Goal: Information Seeking & Learning: Learn about a topic

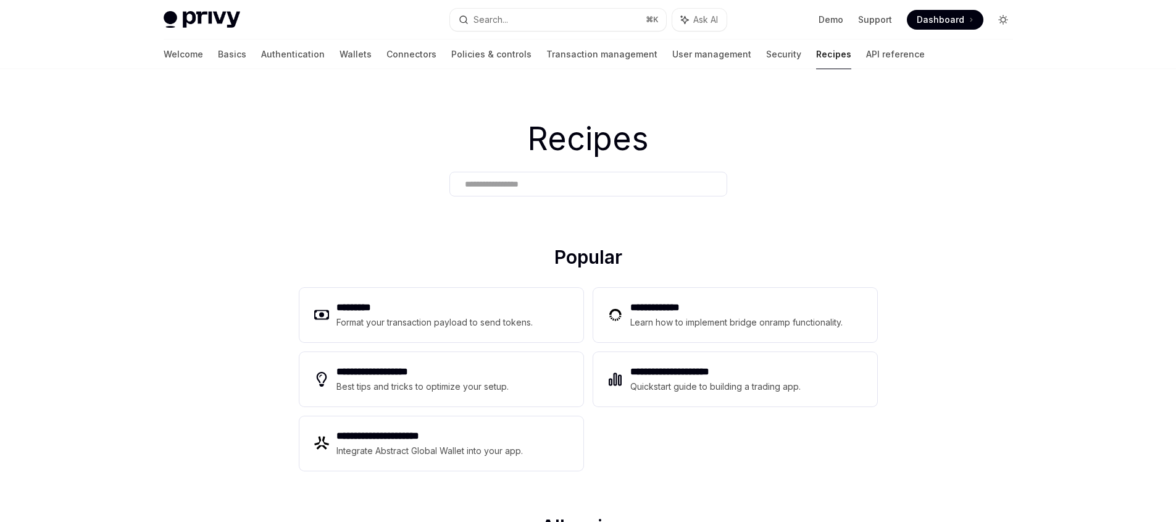
click at [996, 22] on button "Toggle dark mode" at bounding box center [1004, 20] width 20 height 20
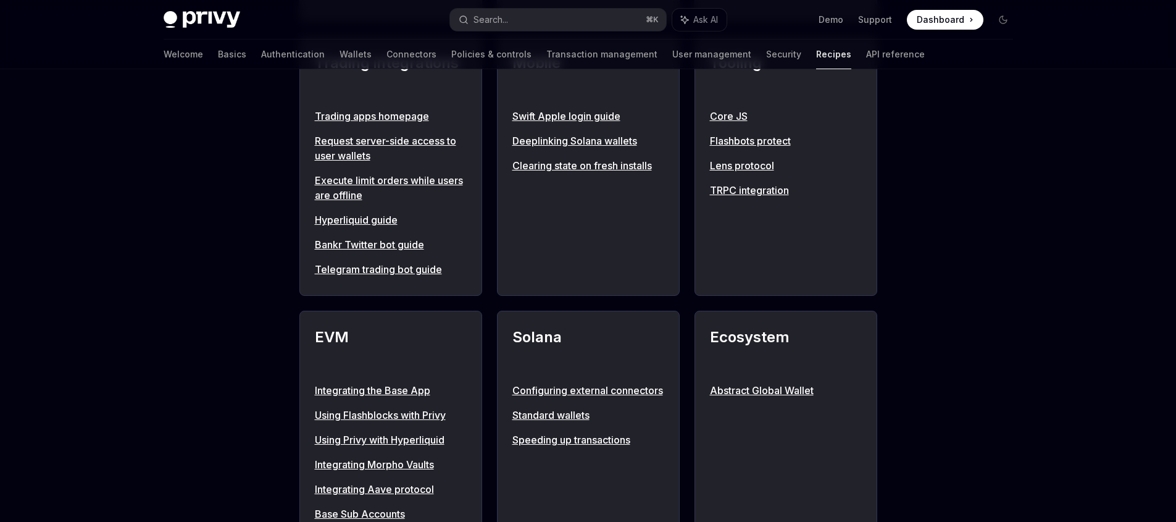
scroll to position [793, 0]
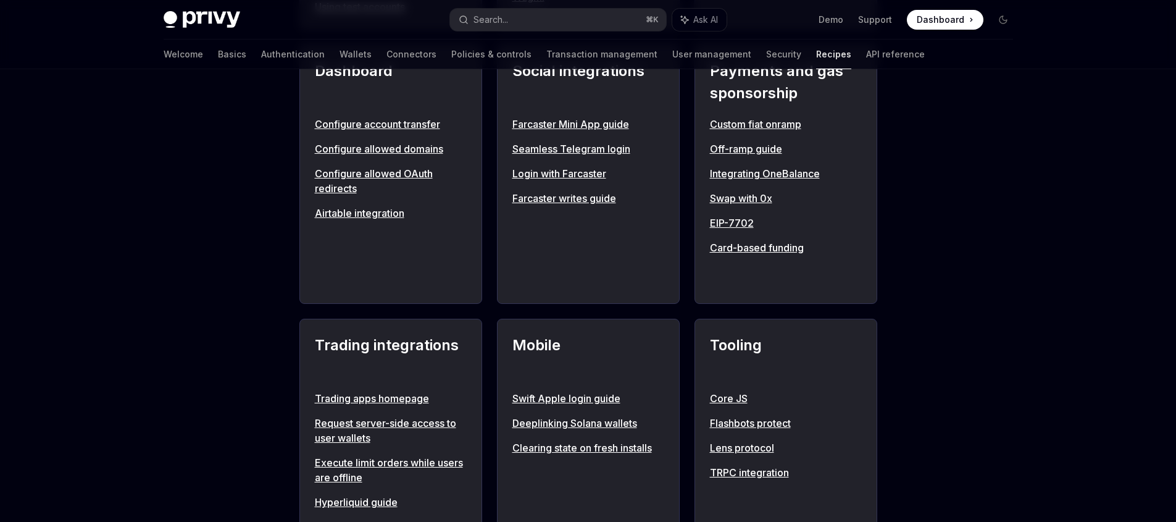
click at [577, 125] on link "Farcaster Mini App guide" at bounding box center [589, 124] width 152 height 15
type textarea "*"
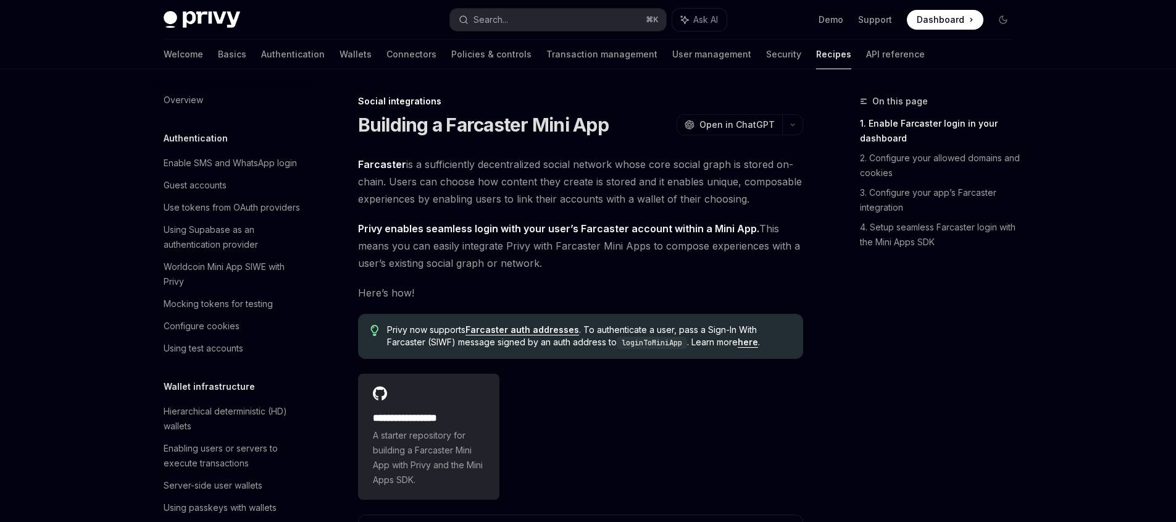
scroll to position [824, 0]
